Goal: Task Accomplishment & Management: Use online tool/utility

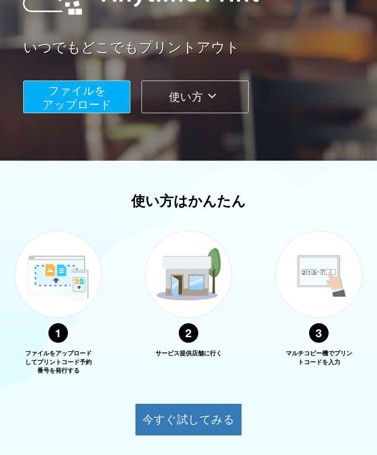
scroll to position [142, 0]
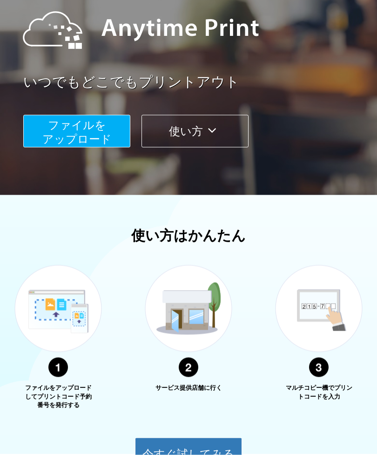
click at [60, 128] on span "ファイルを ​​アップロード" at bounding box center [76, 132] width 69 height 27
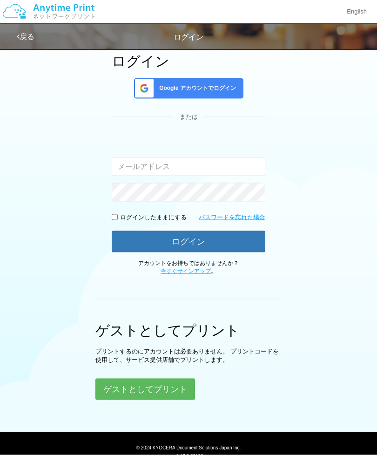
scroll to position [69, 0]
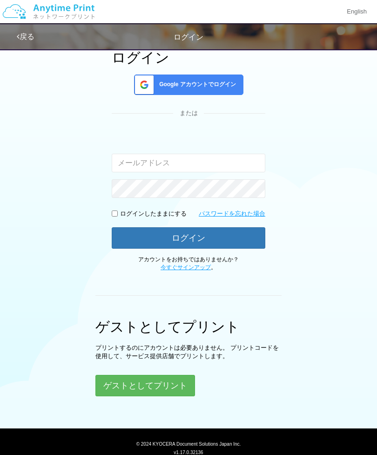
click at [120, 382] on button "ゲストとしてプリント" at bounding box center [145, 385] width 100 height 21
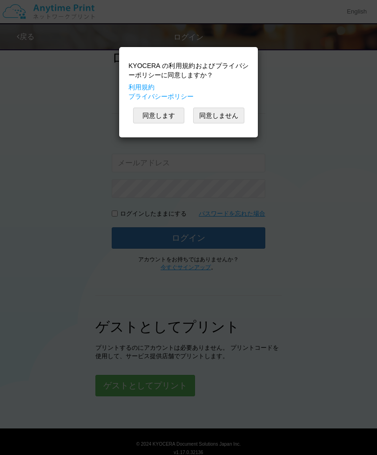
click at [162, 104] on div "KYOCERA の利用規約およびプライバシーポリシーに同意しますか？ 利用規約 プライバシーポリシー 同意します 同意しません" at bounding box center [188, 92] width 129 height 81
click at [160, 118] on button "同意します" at bounding box center [158, 116] width 51 height 16
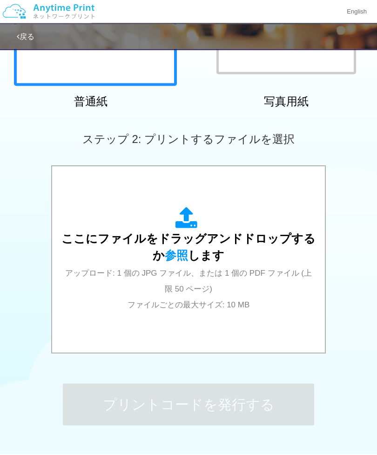
scroll to position [188, 0]
click at [243, 277] on div "ここにファイルをドラッグアンドドロップするか 参照 します アップロード: 1 個の JPG ファイル、または 1 個の PDF ファイル (上限 50 ペー…" at bounding box center [188, 259] width 254 height 105
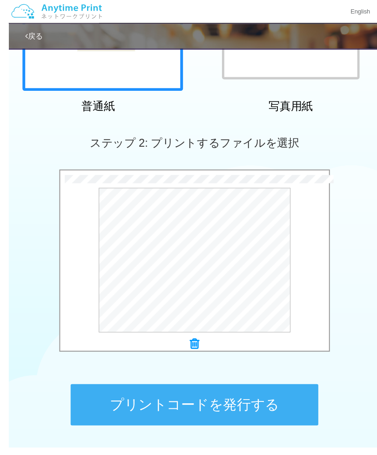
scroll to position [186, 0]
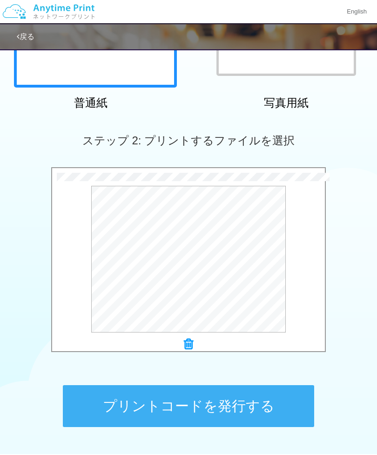
click at [0, 0] on button "プレビュー" at bounding box center [0, 0] width 0 height 0
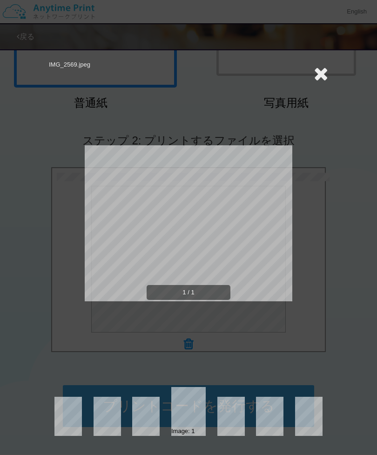
click at [333, 258] on div "IMG_2569.jpeg 1 / 1 Image: 1" at bounding box center [188, 227] width 377 height 455
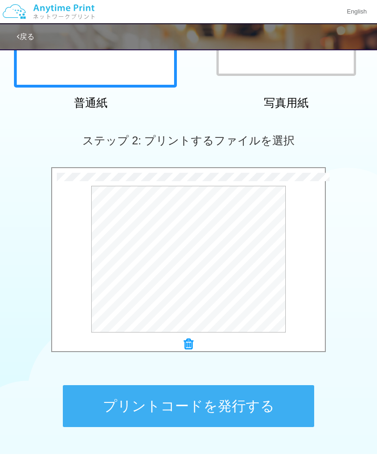
click at [243, 411] on button "プリントコードを発行する" at bounding box center [188, 406] width 251 height 42
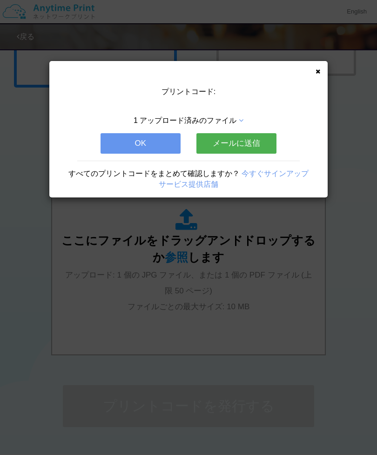
scroll to position [0, 0]
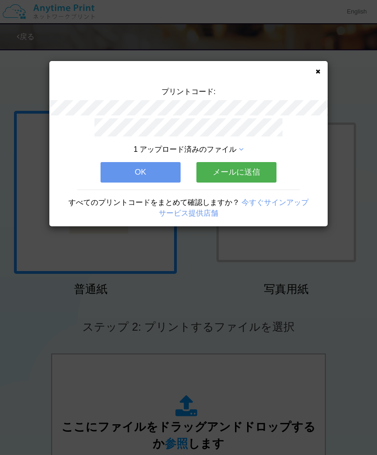
click at [156, 166] on button "OK" at bounding box center [141, 172] width 80 height 20
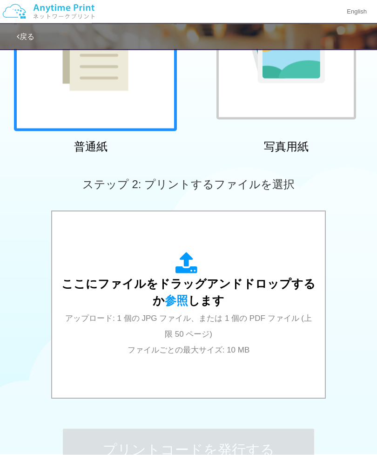
scroll to position [143, 0]
click at [271, 345] on div "ここにファイルをドラッグアンドドロップするか 参照 します アップロード: 1 個の JPG ファイル、または 1 個の PDF ファイル (上限 50 ペー…" at bounding box center [188, 304] width 254 height 105
click at [150, 291] on div "ここにファイルをドラッグアンドドロップするか 参照 します アップロード: 1 個の JPG ファイル、または 1 個の PDF ファイル (上限 50 ペー…" at bounding box center [188, 304] width 254 height 105
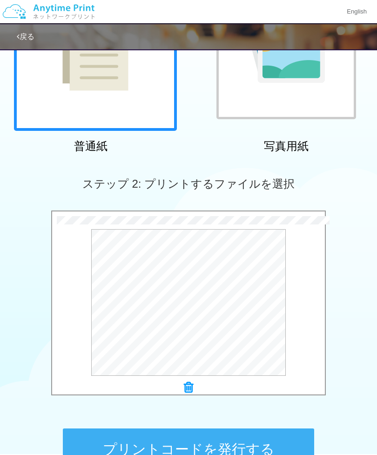
click at [245, 453] on button "プリントコードを発行する" at bounding box center [188, 449] width 251 height 42
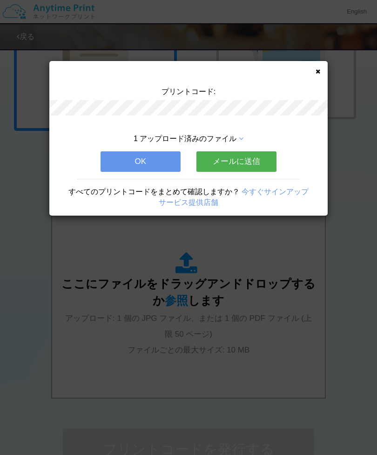
scroll to position [0, 0]
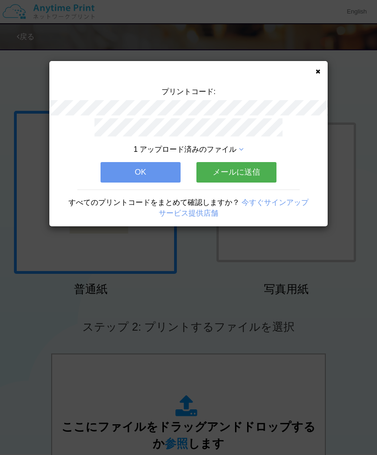
click at [154, 169] on button "OK" at bounding box center [141, 172] width 80 height 20
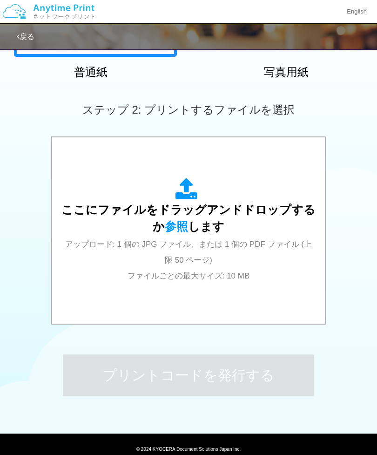
scroll to position [216, 0]
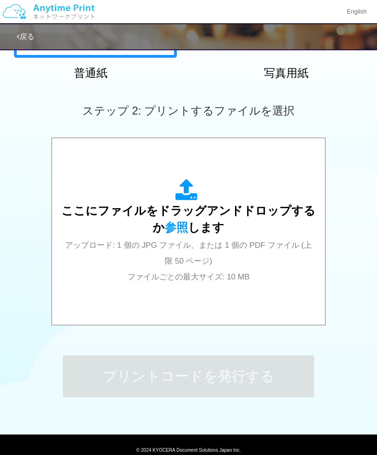
click at [246, 283] on div "ここにファイルをドラッグアンドドロップするか 参照 します アップロード: 1 個の JPG ファイル、または 1 個の PDF ファイル (上限 50 ペー…" at bounding box center [188, 232] width 254 height 168
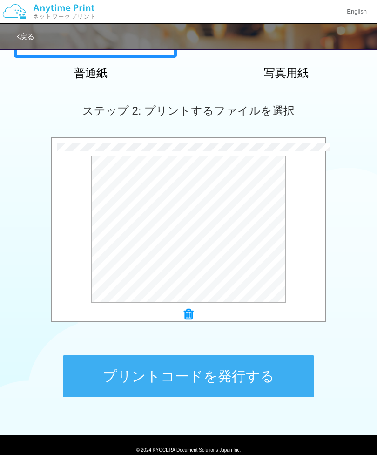
click at [172, 373] on button "プリントコードを発行する" at bounding box center [188, 376] width 251 height 42
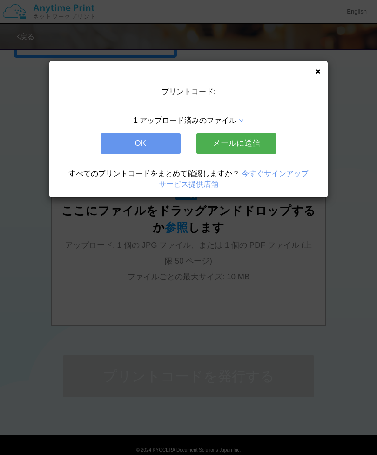
scroll to position [0, 0]
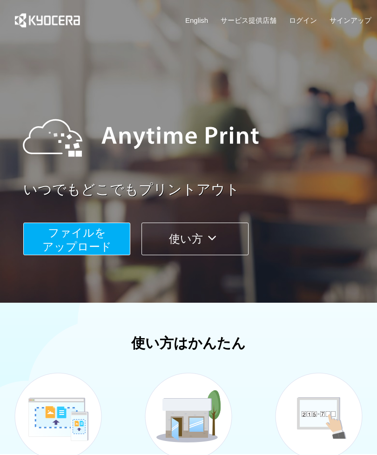
click at [191, 452] on img at bounding box center [188, 428] width 116 height 147
